Goal: Task Accomplishment & Management: Manage account settings

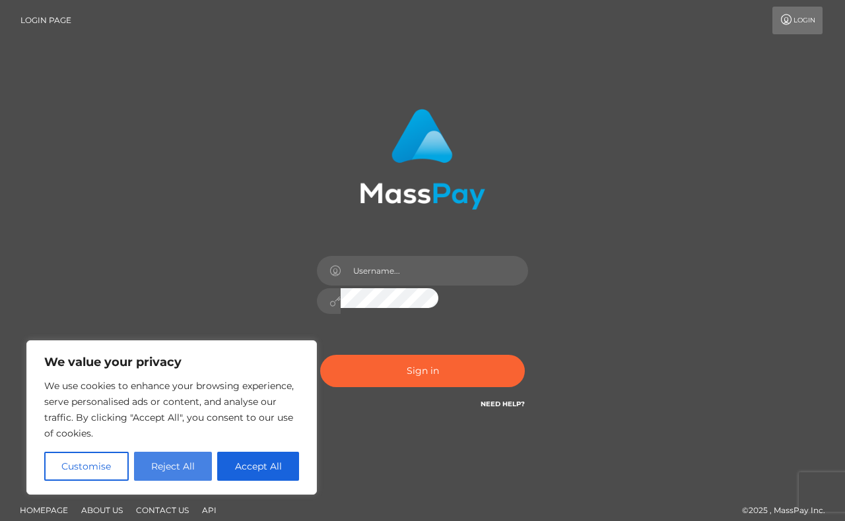
click at [159, 470] on button "Reject All" at bounding box center [173, 466] width 79 height 29
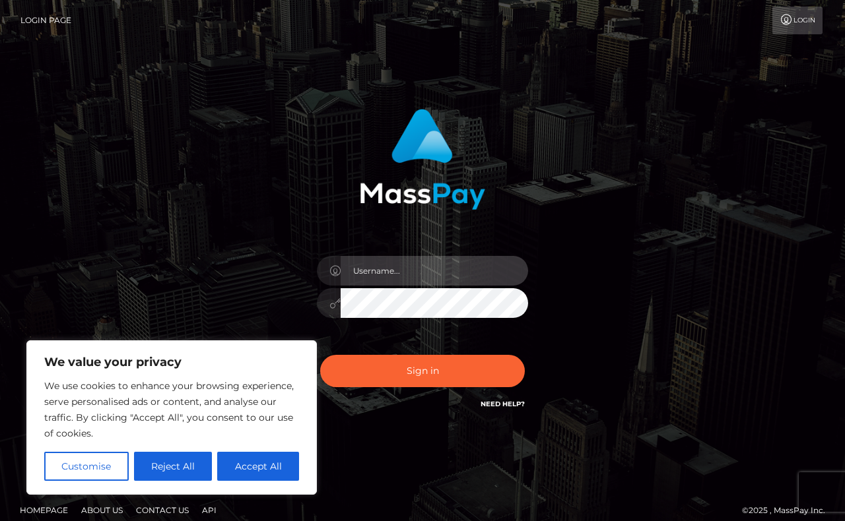
click at [400, 276] on input "text" at bounding box center [433, 271] width 187 height 30
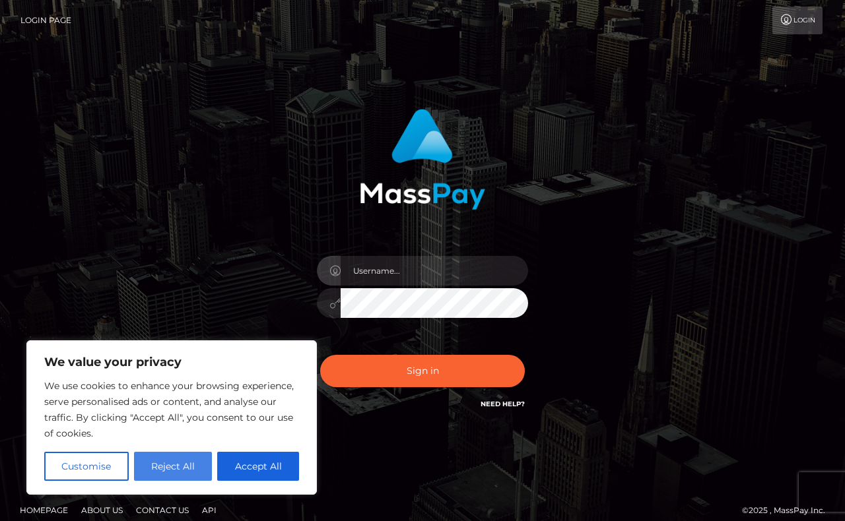
click at [187, 472] on button "Reject All" at bounding box center [173, 466] width 79 height 29
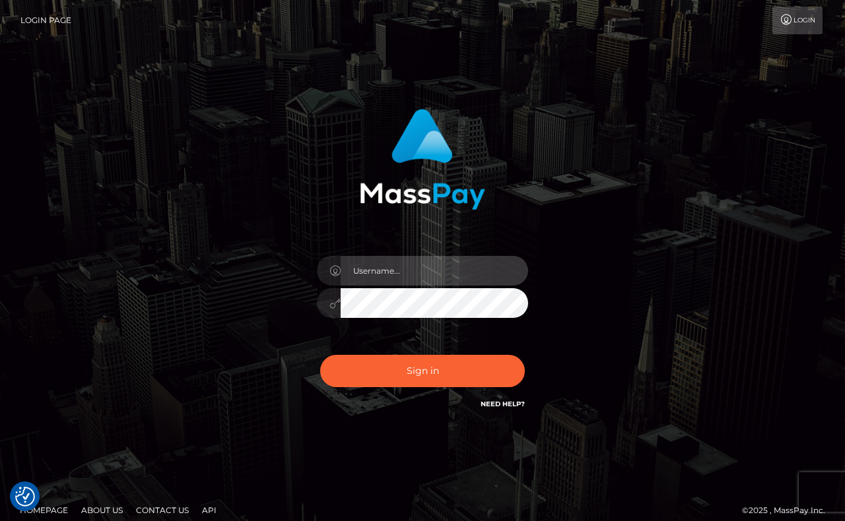
click at [368, 282] on input "text" at bounding box center [433, 271] width 187 height 30
type input "[EMAIL_ADDRESS][DOMAIN_NAME]"
click at [422, 371] on button "Sign in" at bounding box center [422, 371] width 205 height 32
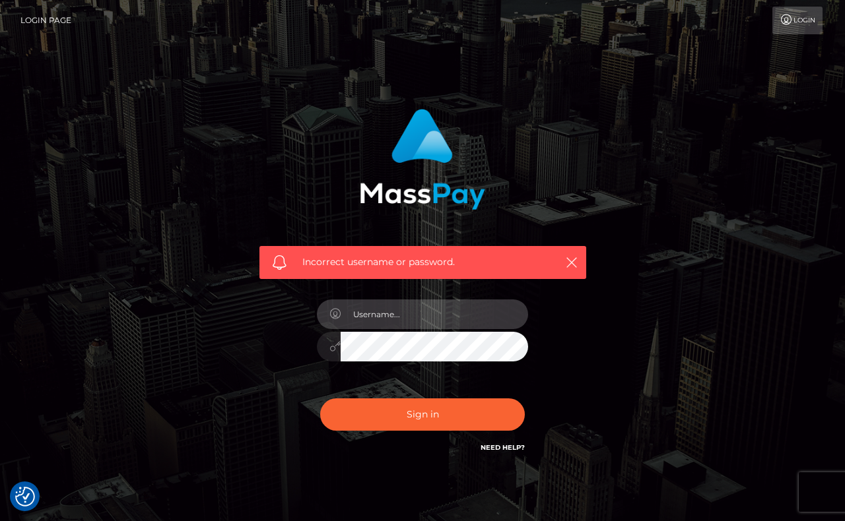
click at [401, 318] on input "text" at bounding box center [433, 315] width 187 height 30
click at [804, 10] on link "Login" at bounding box center [797, 21] width 50 height 28
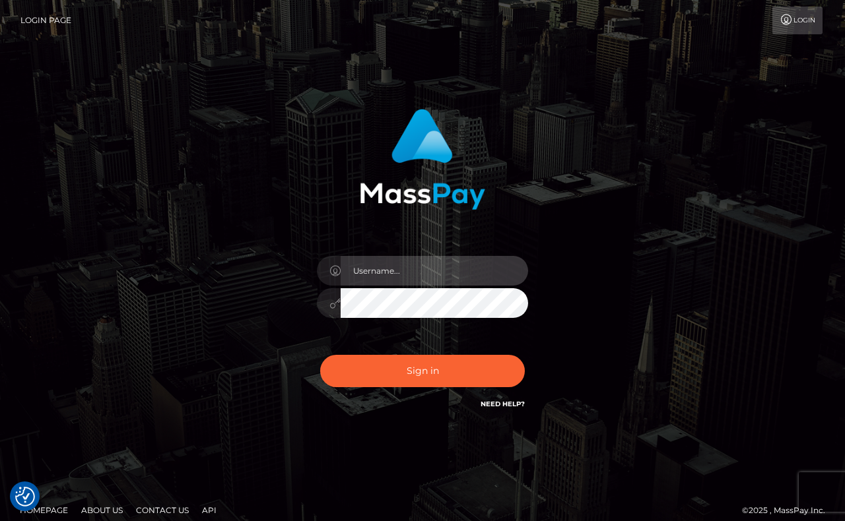
click at [453, 276] on input "text" at bounding box center [433, 271] width 187 height 30
type input "m"
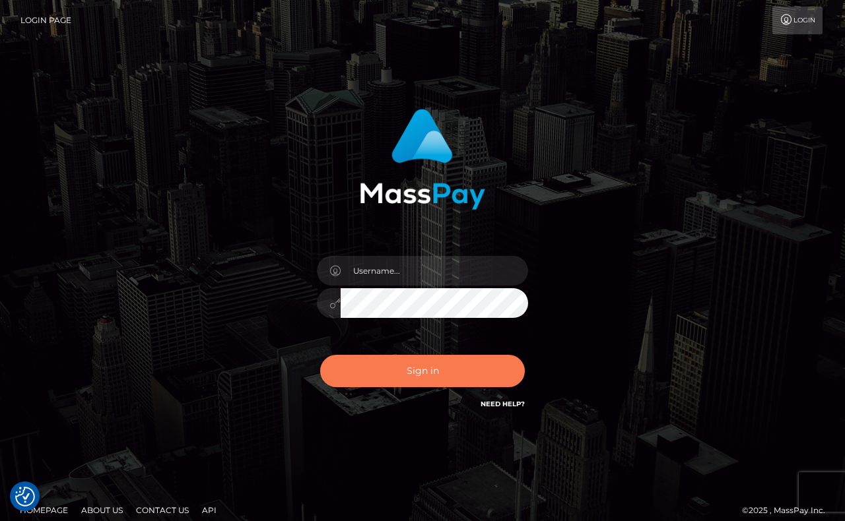
click at [459, 356] on button "Sign in" at bounding box center [422, 371] width 205 height 32
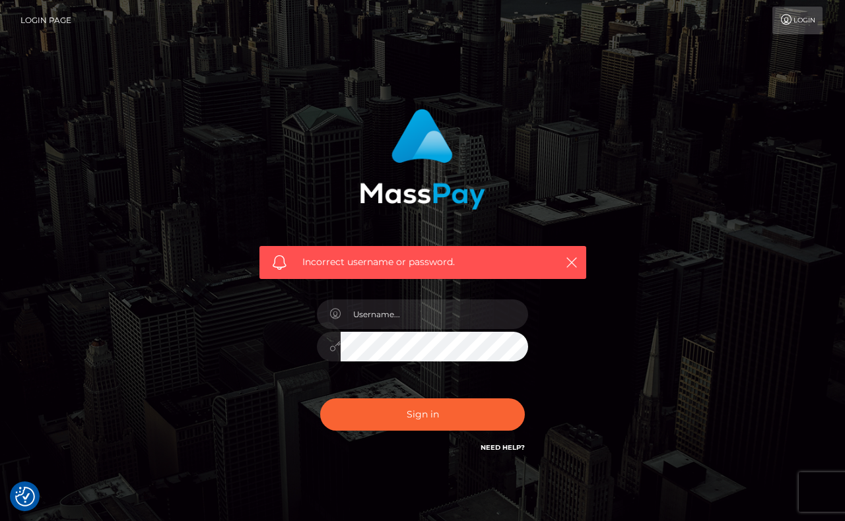
click at [59, 24] on link "Login Page" at bounding box center [45, 21] width 51 height 28
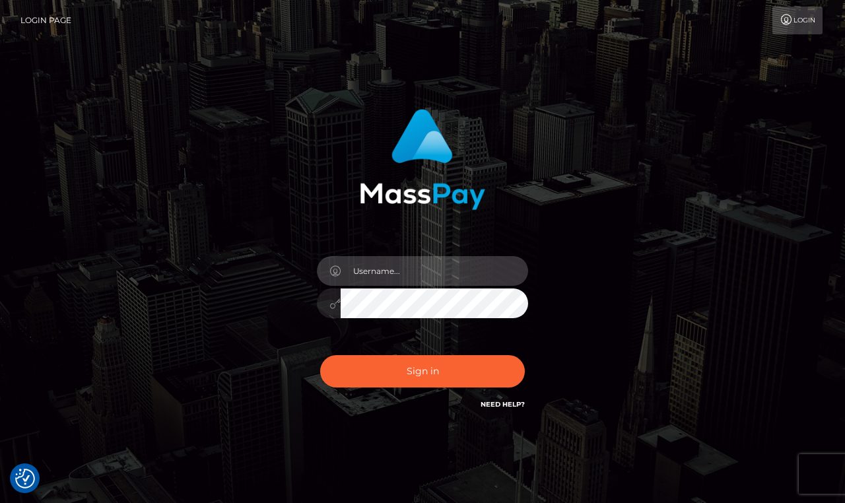
click at [366, 269] on input "text" at bounding box center [433, 271] width 187 height 30
type input "malifcientcbstrip@gmail.com"
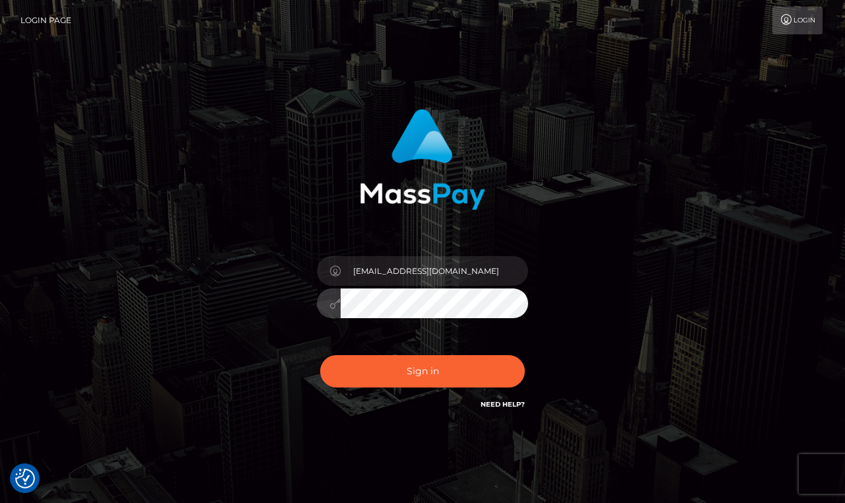
click at [422, 371] on button "Sign in" at bounding box center [422, 371] width 205 height 32
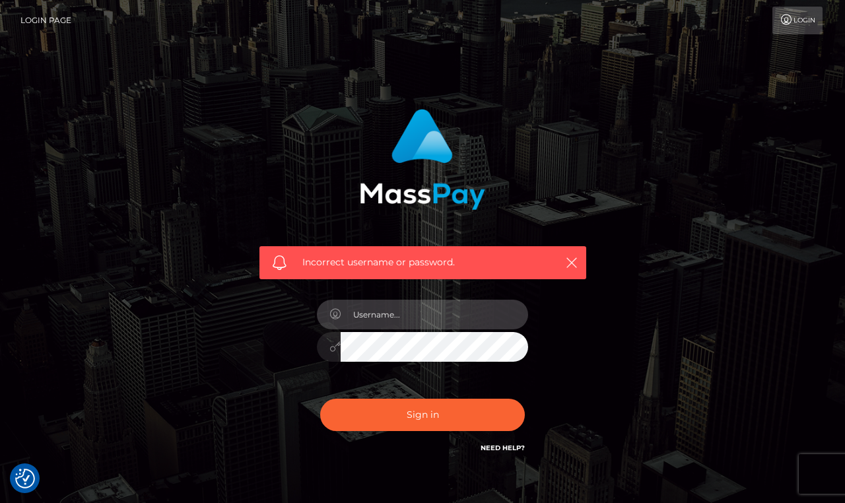
click at [423, 327] on input "text" at bounding box center [433, 315] width 187 height 30
type input "[EMAIL_ADDRESS][DOMAIN_NAME]"
click at [422, 414] on button "Sign in" at bounding box center [422, 415] width 205 height 32
click at [424, 310] on input "text" at bounding box center [433, 315] width 187 height 30
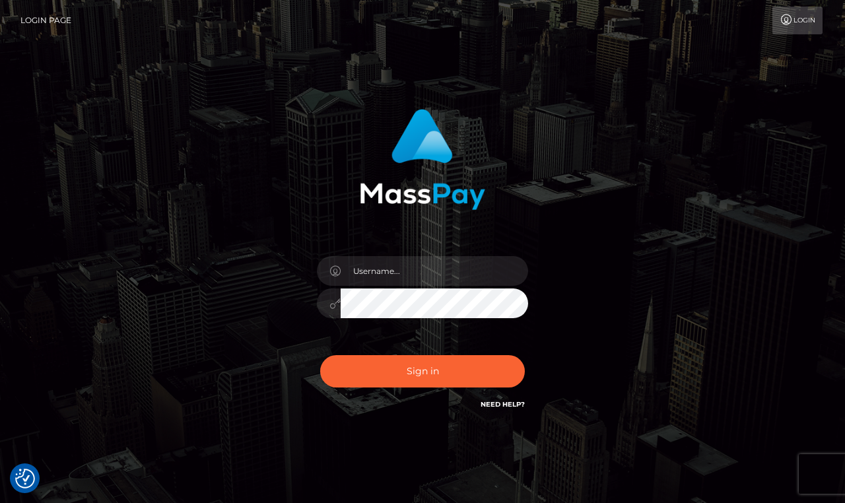
scroll to position [30, 0]
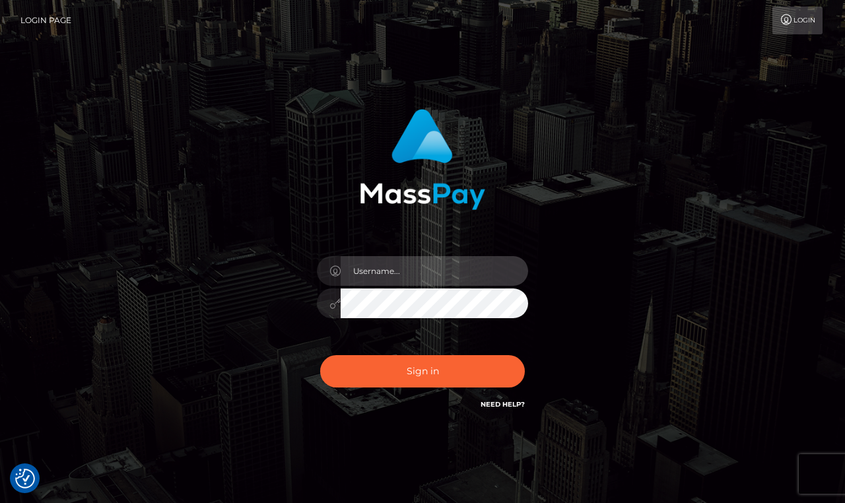
click at [383, 284] on input "text" at bounding box center [433, 271] width 187 height 30
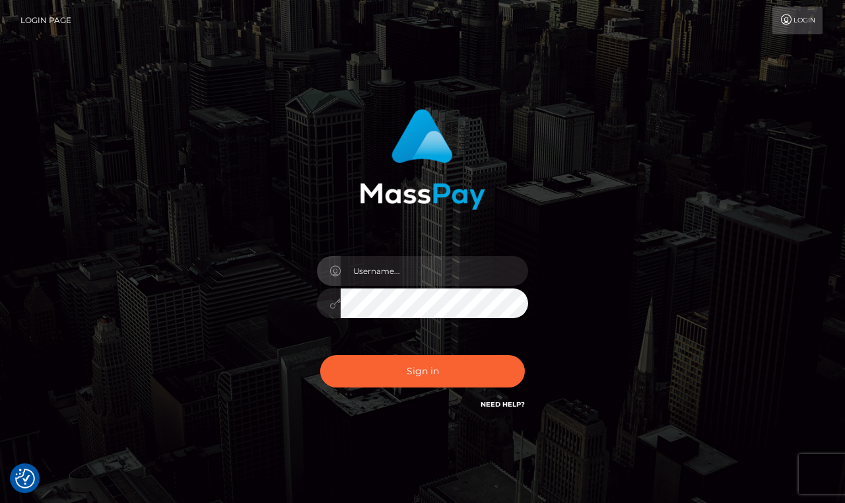
click at [787, 26] on link "Login" at bounding box center [797, 21] width 50 height 28
click at [68, 16] on link "Login Page" at bounding box center [45, 21] width 51 height 28
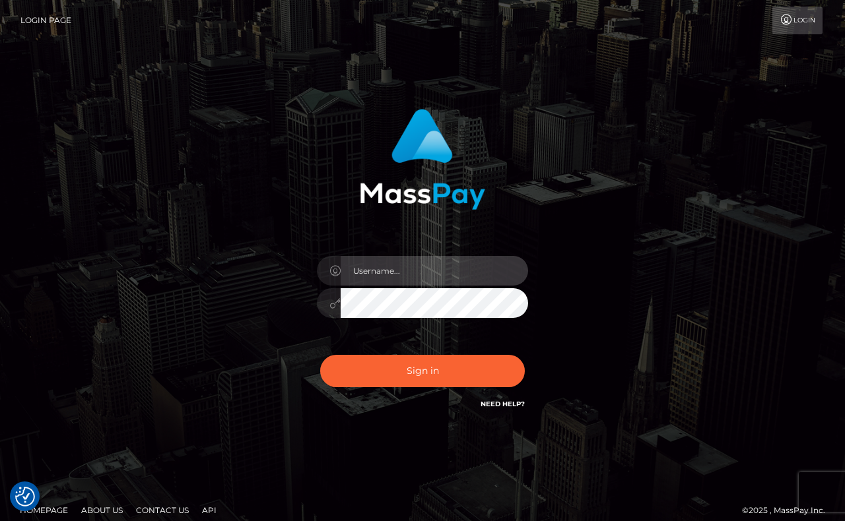
click at [435, 260] on input "text" at bounding box center [433, 271] width 187 height 30
click at [360, 271] on input "text" at bounding box center [433, 271] width 187 height 30
type input "m"
click at [494, 400] on link "Need Help?" at bounding box center [502, 404] width 44 height 9
click at [414, 270] on input "text" at bounding box center [433, 271] width 187 height 30
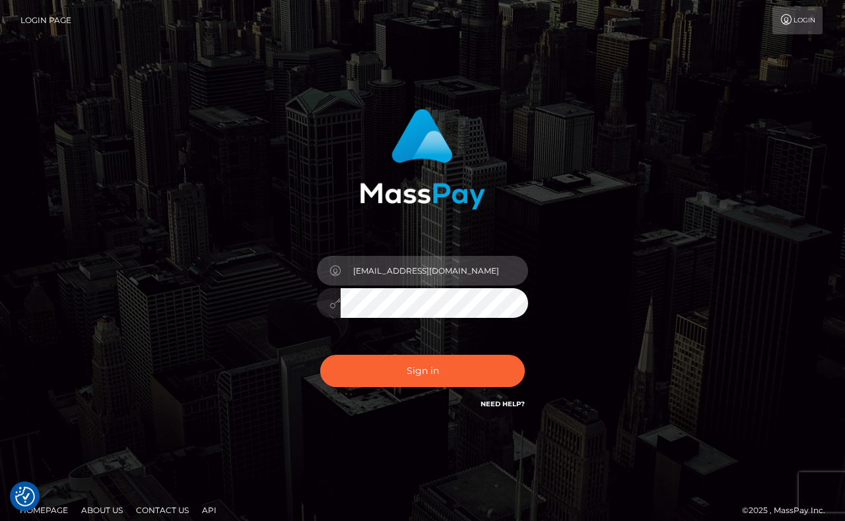
type input "[EMAIL_ADDRESS][DOMAIN_NAME]"
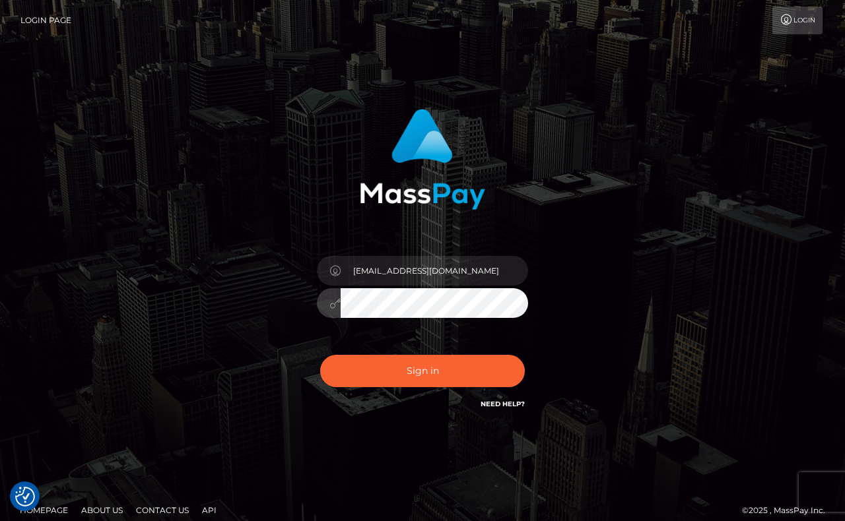
click at [422, 371] on button "Sign in" at bounding box center [422, 371] width 205 height 32
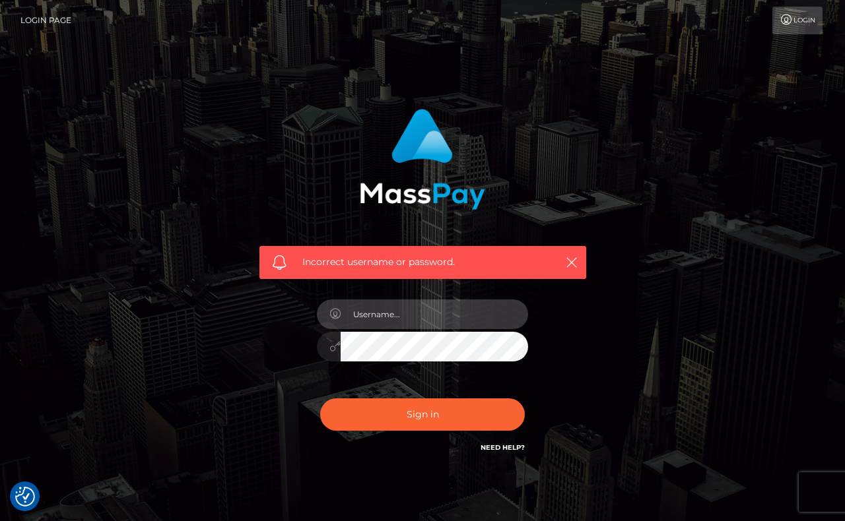
click at [443, 317] on input "text" at bounding box center [433, 315] width 187 height 30
type input "m"
type input "malifcientcbstrip@gmail.com"
click at [422, 414] on button "Sign in" at bounding box center [422, 415] width 205 height 32
click at [476, 319] on input "text" at bounding box center [433, 315] width 187 height 30
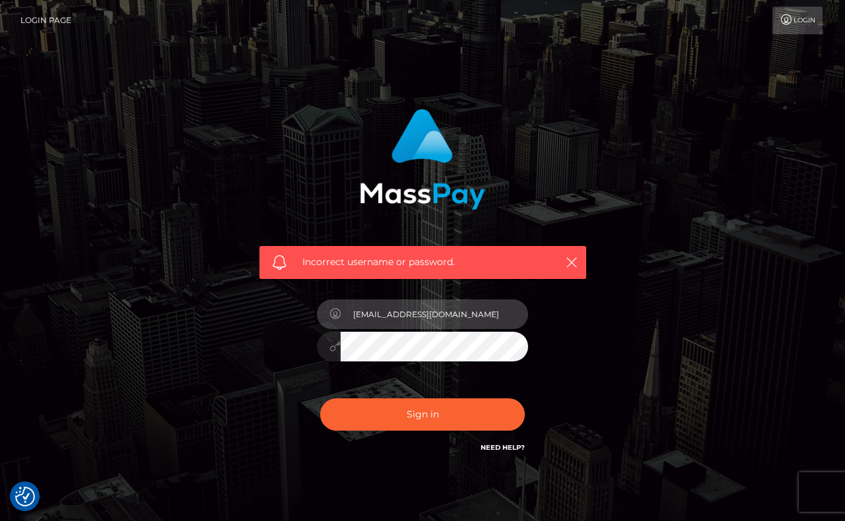
type input "[EMAIL_ADDRESS][DOMAIN_NAME]"
click at [422, 414] on button "Sign in" at bounding box center [422, 415] width 205 height 32
click at [457, 304] on input "text" at bounding box center [433, 315] width 187 height 30
type input "[EMAIL_ADDRESS][DOMAIN_NAME]"
click at [422, 414] on button "Sign in" at bounding box center [422, 415] width 205 height 32
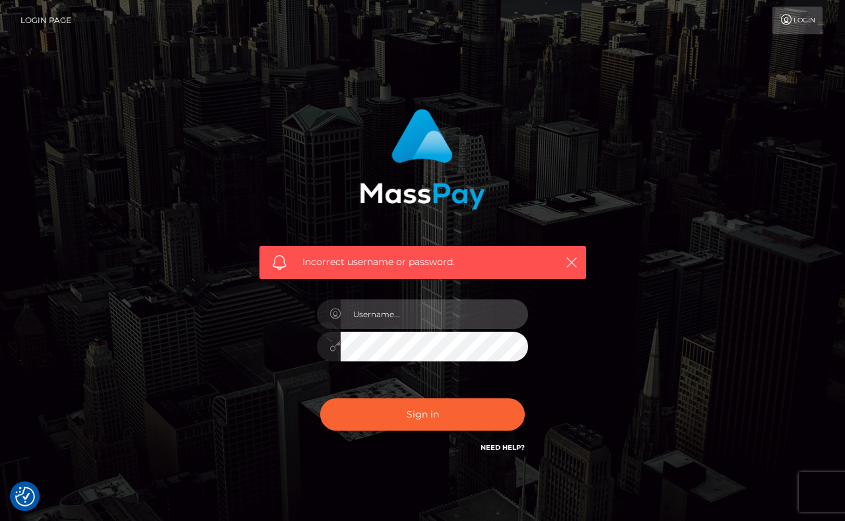
click at [447, 319] on input "text" at bounding box center [433, 315] width 187 height 30
click at [429, 320] on input "goVnoed1488" at bounding box center [433, 315] width 187 height 30
click at [436, 320] on input "goVnoed1488" at bounding box center [433, 315] width 187 height 30
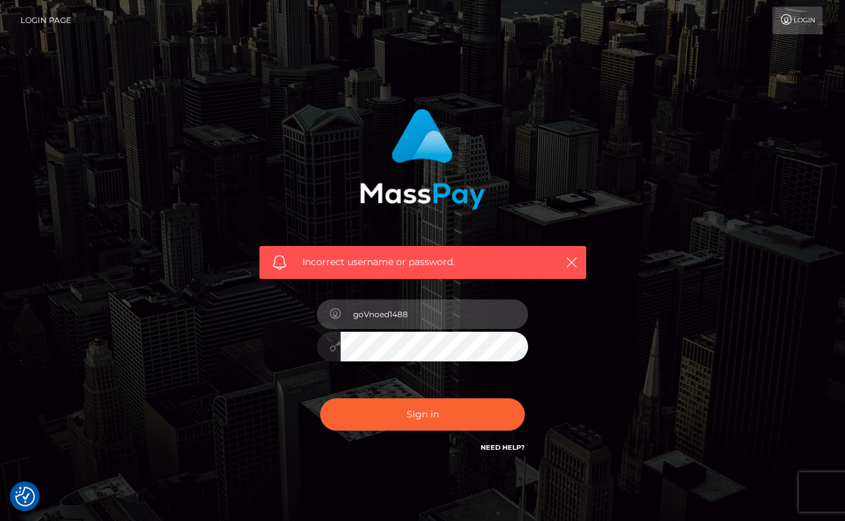
click at [436, 320] on input "goVnoed1488" at bounding box center [433, 315] width 187 height 30
type input "malificentcbsrip@gmail.com"
click at [422, 414] on button "Sign in" at bounding box center [422, 415] width 205 height 32
click at [354, 321] on input "text" at bounding box center [433, 315] width 187 height 30
click at [368, 320] on input "text" at bounding box center [433, 315] width 187 height 30
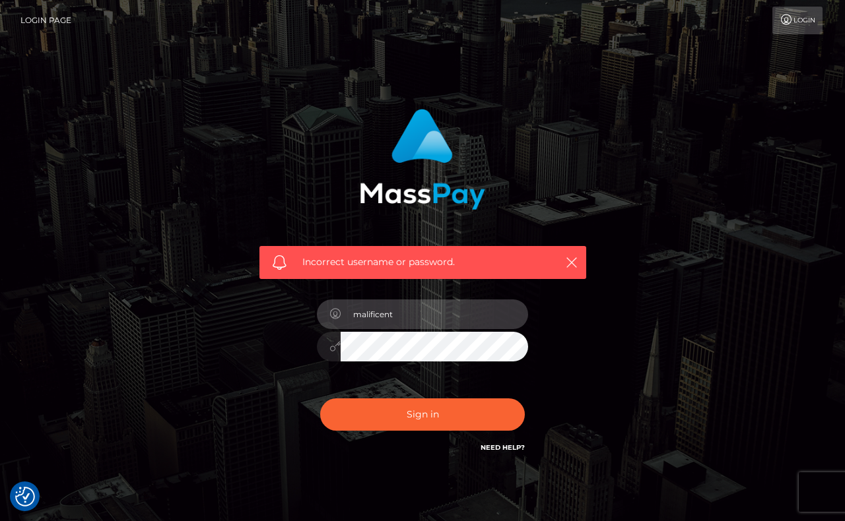
type input "malificent"
click at [793, 29] on link "Login" at bounding box center [797, 21] width 50 height 28
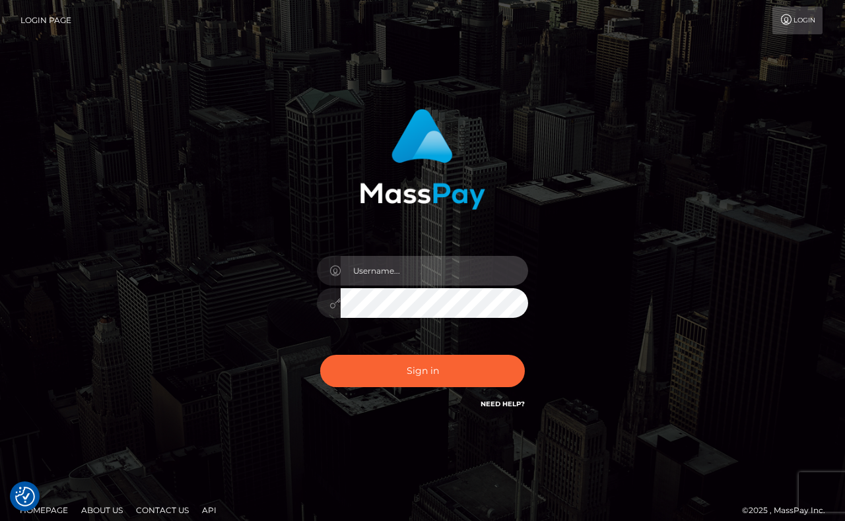
click at [437, 261] on input "text" at bounding box center [433, 271] width 187 height 30
type input "[EMAIL_ADDRESS][DOMAIN_NAME]"
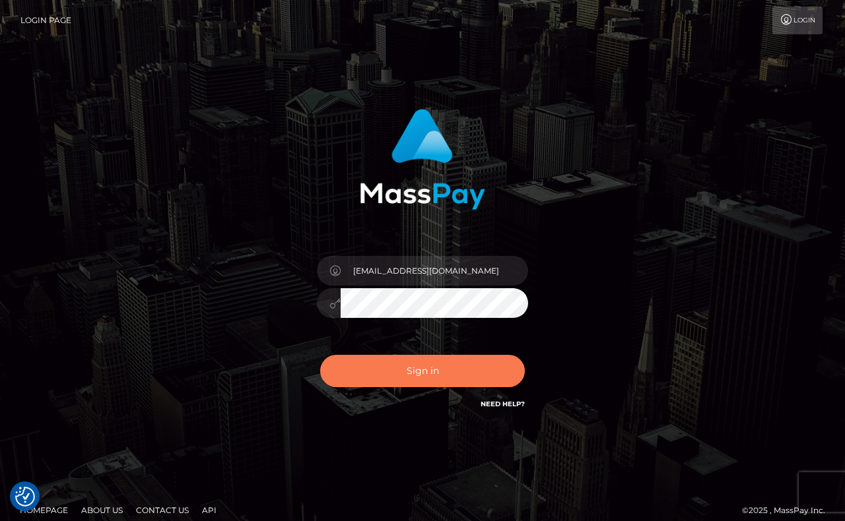
click at [469, 375] on button "Sign in" at bounding box center [422, 371] width 205 height 32
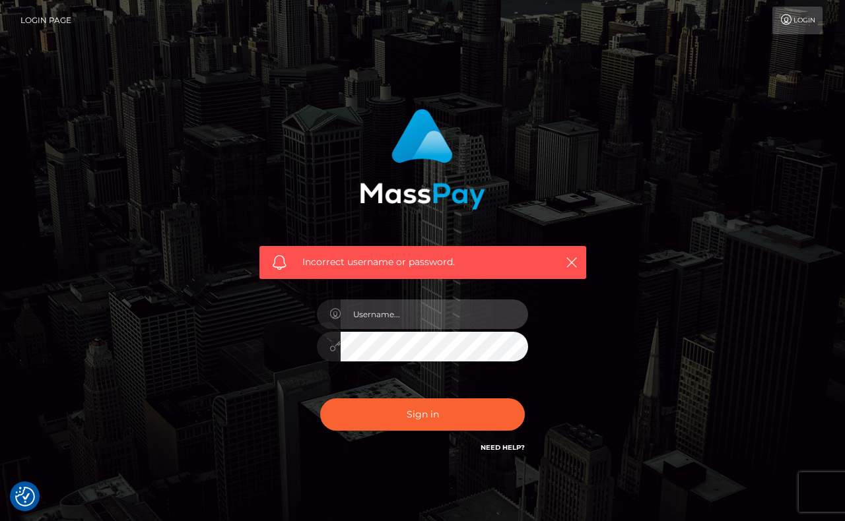
click at [445, 309] on input "text" at bounding box center [433, 315] width 187 height 30
click at [387, 305] on input "text" at bounding box center [433, 315] width 187 height 30
type input "malificentcbstrip@gmail.com"
click at [422, 414] on button "Sign in" at bounding box center [422, 415] width 205 height 32
click at [393, 316] on input "text" at bounding box center [433, 315] width 187 height 30
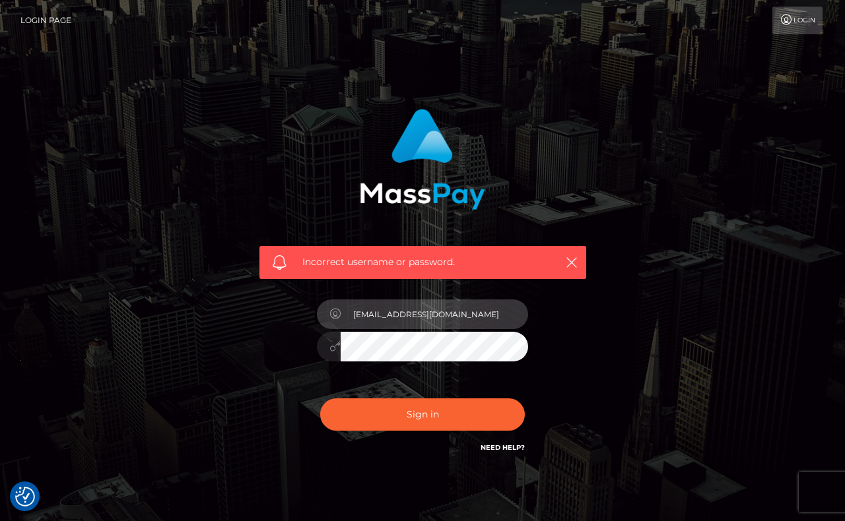
type input "malificentcbstrip@gmail.com"
click at [422, 414] on button "Sign in" at bounding box center [422, 415] width 205 height 32
click at [416, 302] on input "text" at bounding box center [433, 315] width 187 height 30
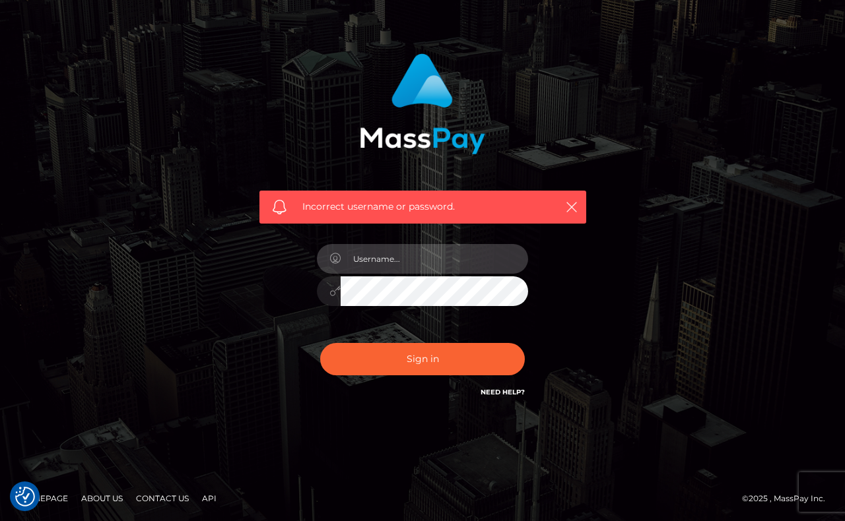
scroll to position [55, 0]
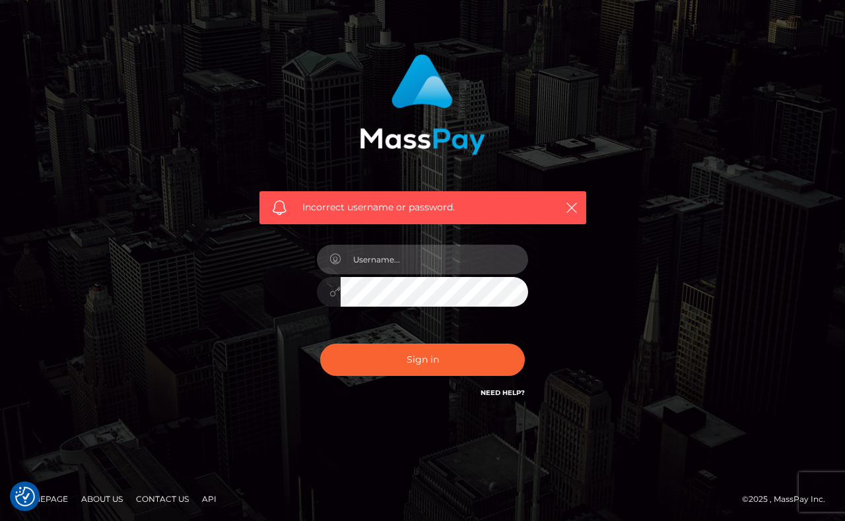
click at [439, 248] on input "text" at bounding box center [433, 260] width 187 height 30
click at [441, 255] on input "text" at bounding box center [433, 260] width 187 height 30
type input "l"
